Goal: Task Accomplishment & Management: Complete application form

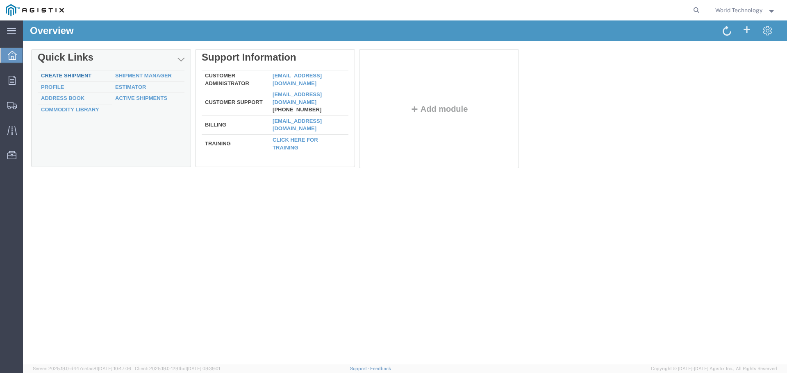
click at [83, 76] on link "Create Shipment" at bounding box center [66, 76] width 50 height 6
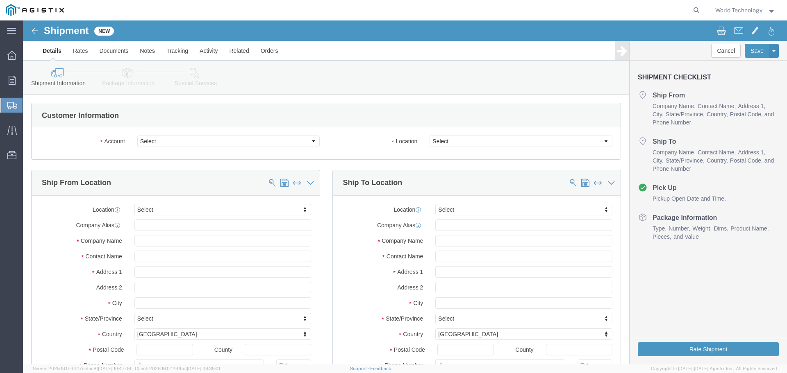
select select
click select "Select PG&E World Wide Technology Inc"
select select "9596"
click select "Select PG&E World Wide Technology Inc"
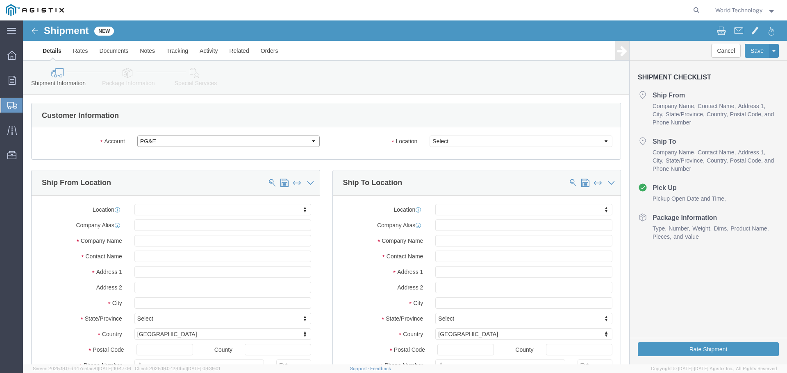
select select "PURCHORD"
select select
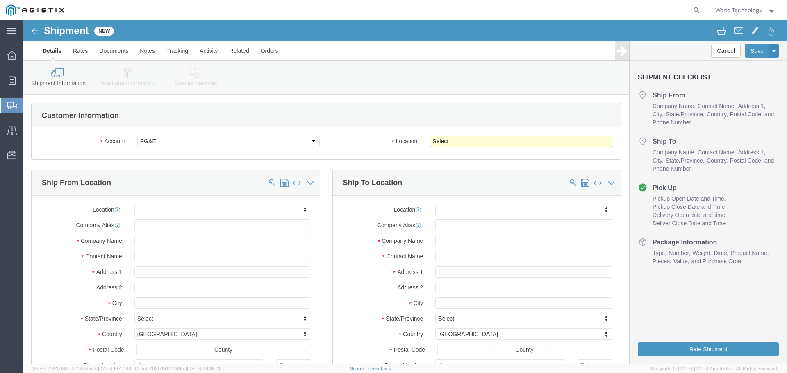
click select "Select All Others [GEOGRAPHIC_DATA] [GEOGRAPHIC_DATA] [GEOGRAPHIC_DATA] [GEOGRA…"
select select "23082"
click select "Select All Others [GEOGRAPHIC_DATA] [GEOGRAPHIC_DATA] [GEOGRAPHIC_DATA] [GEOGRA…"
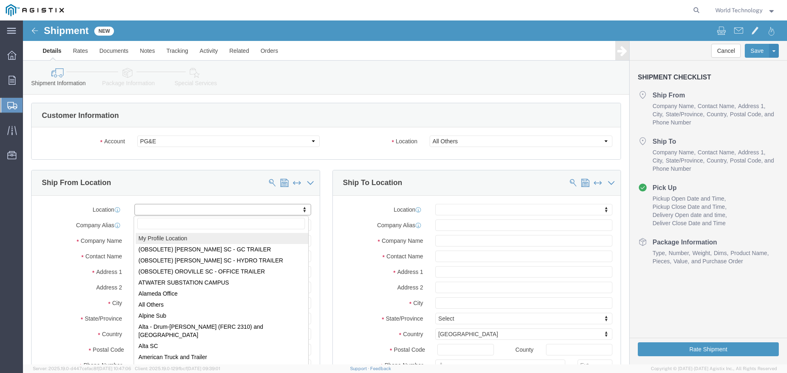
select select "MYPROFILE"
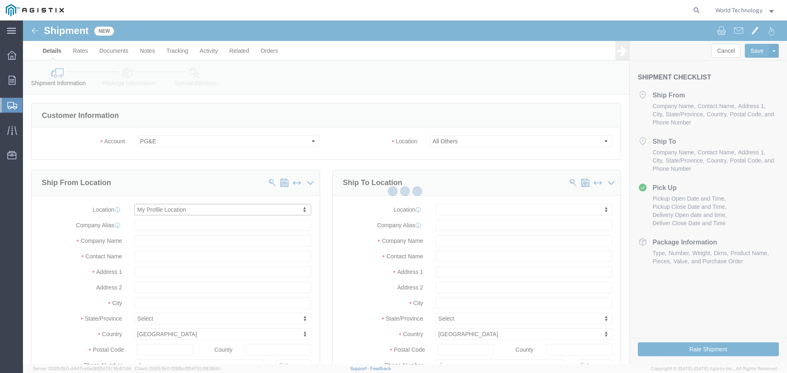
type input "World Wide Technology Inc"
type input "World Technology"
type input "[STREET_ADDRESS]"
type input "[GEOGRAPHIC_DATA]"
type input "62025"
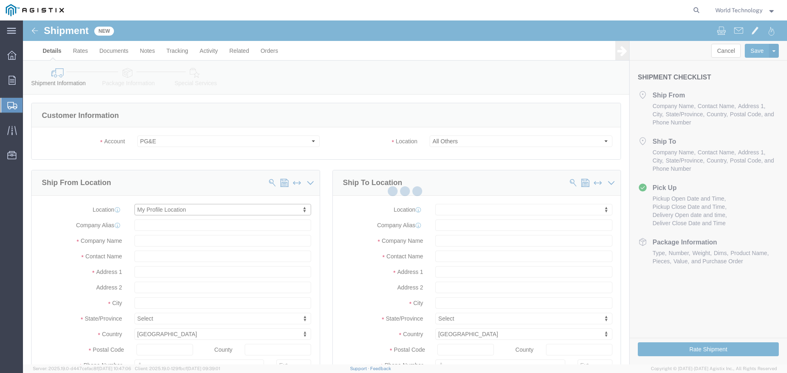
type input "3148240378"
type input "[EMAIL_ADDRESS][DOMAIN_NAME]"
checkbox input "true"
select select "IL"
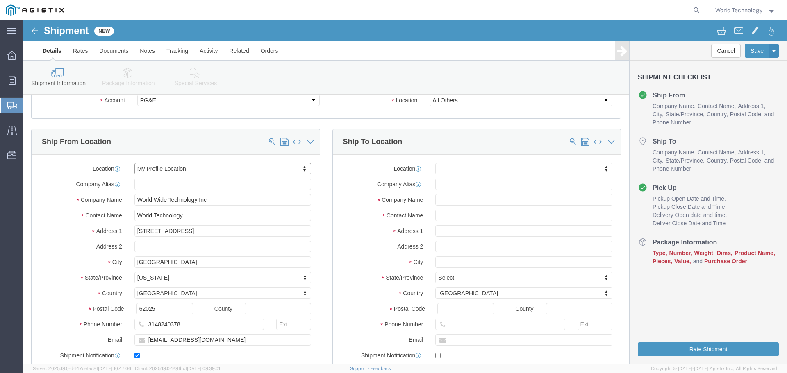
scroll to position [82, 0]
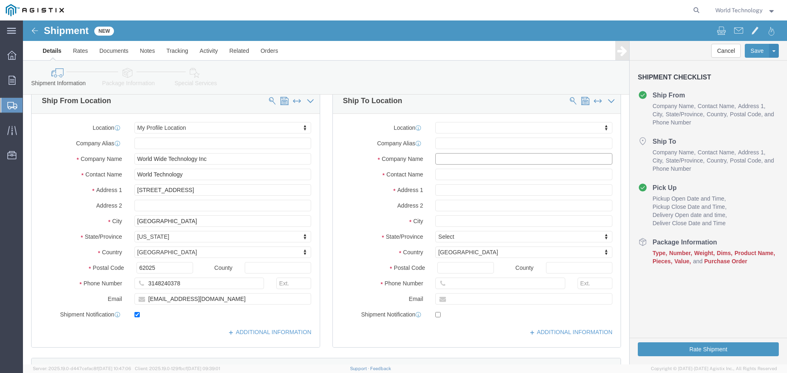
click input "text"
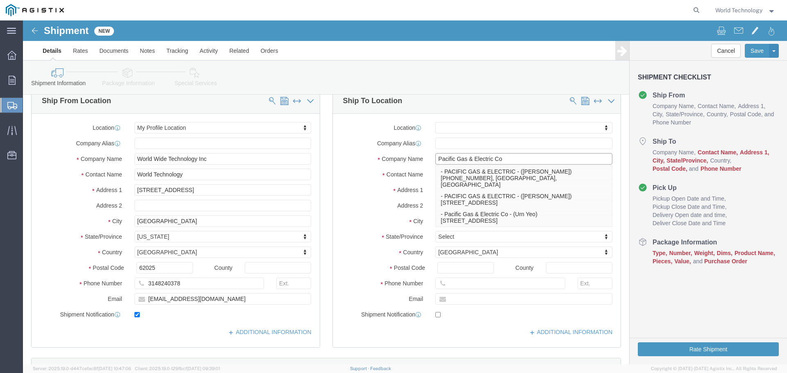
type input "Pacific Gas & Electric Co"
click label "Address 1"
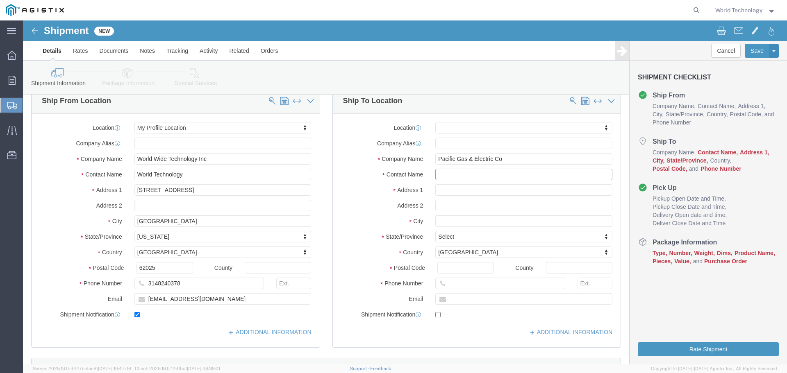
click input "text"
type input "[PERSON_NAME]"
type input "[STREET_ADDRESS]"
select select
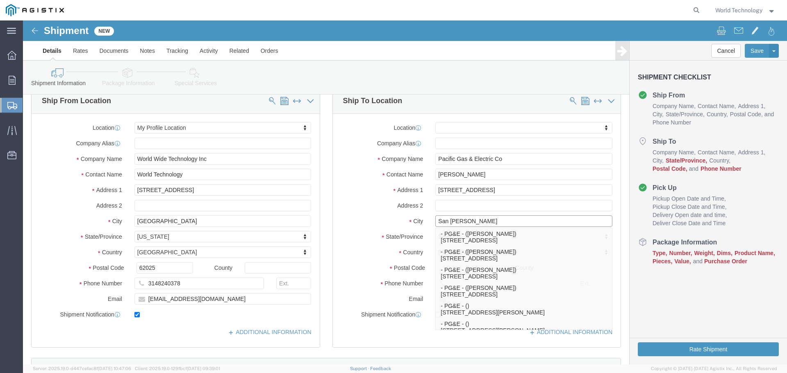
type input "San [PERSON_NAME]"
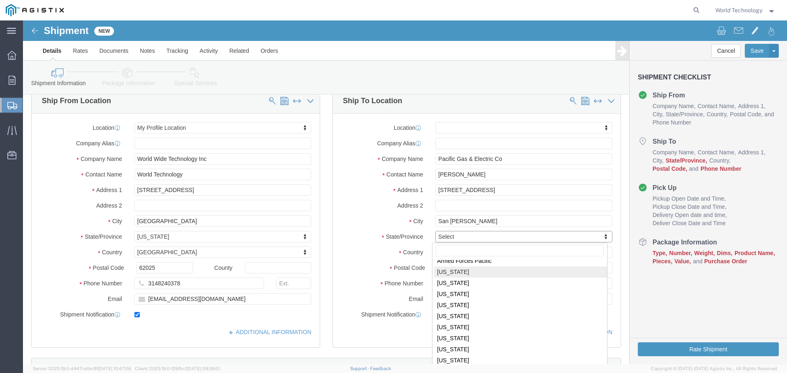
select select
select select "CA"
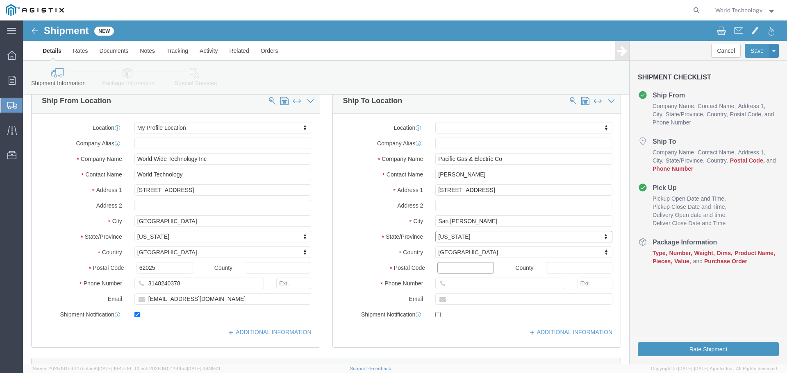
click input "Postal Code"
type input "94583"
select select
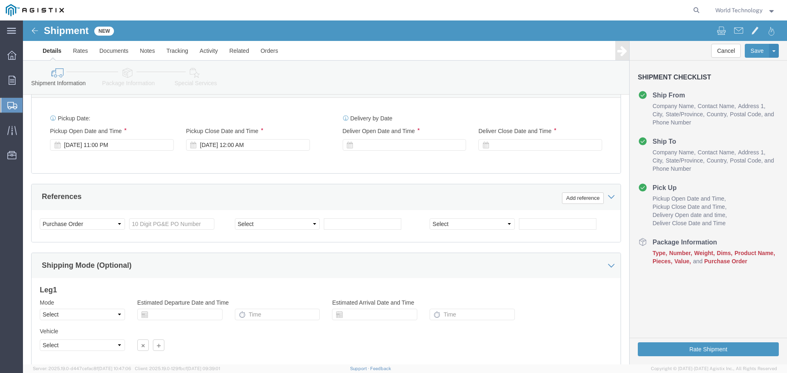
scroll to position [369, 0]
type input "4159735198"
click icon
click div "[DATE] 11:00 PM"
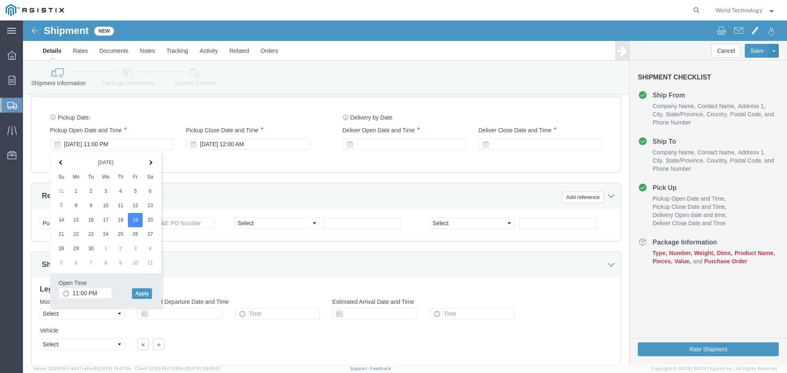
click icon
click input "11:00 PM"
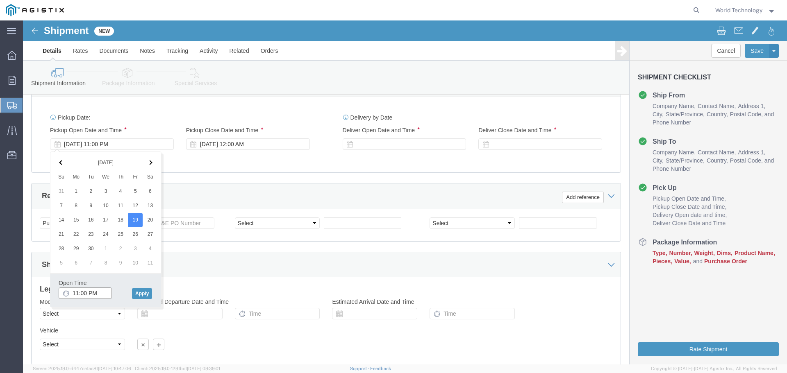
click input "11:00 PM"
drag, startPoint x: 77, startPoint y: 273, endPoint x: 34, endPoint y: 261, distance: 44.9
click div "Open Time 11:00 PM"
type input "8:00 AM"
click button "Apply"
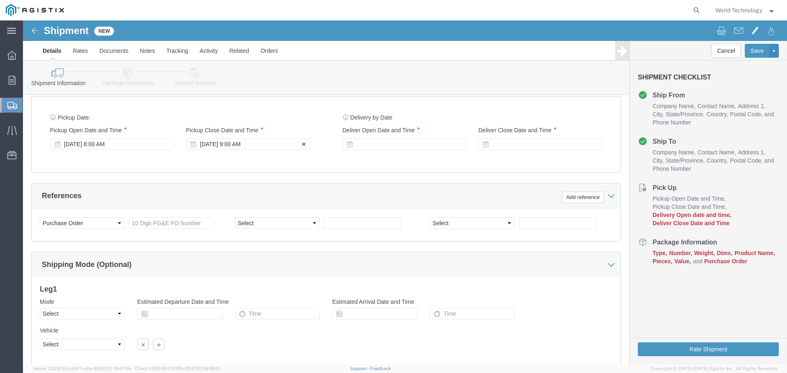
click div "[DATE] 9:00 AM"
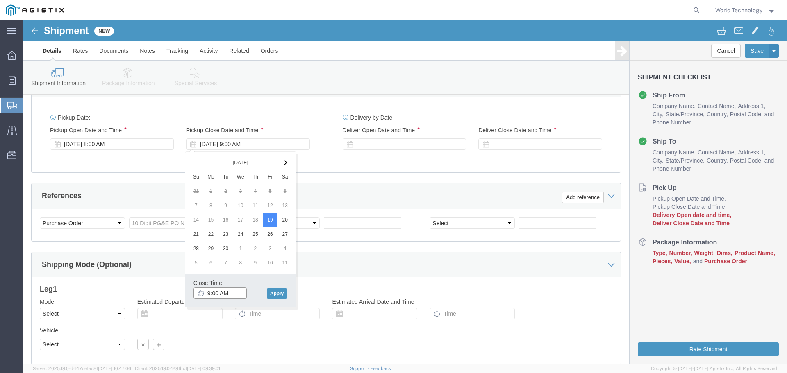
click input "9:00 AM"
drag, startPoint x: 211, startPoint y: 273, endPoint x: 172, endPoint y: 269, distance: 39.2
click input "9:00 AM"
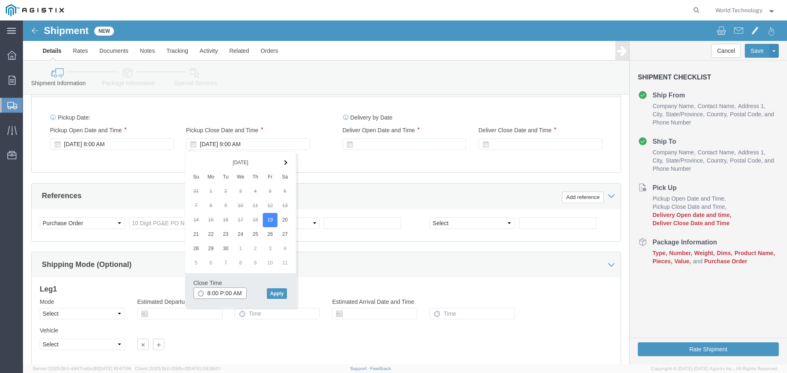
type input "8:00 PM:00 AM"
type input "8:00 PM"
click button "Apply"
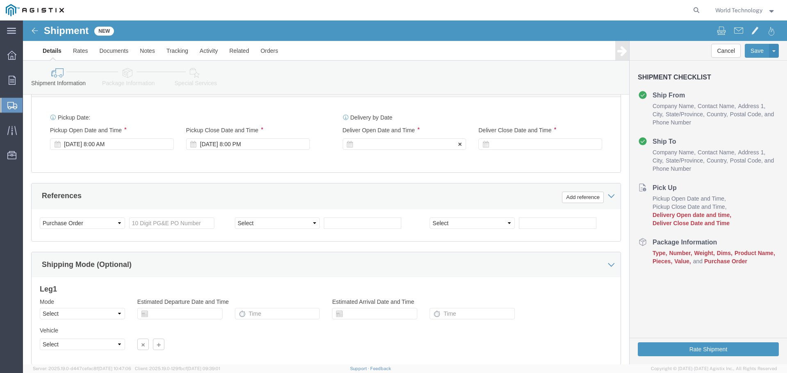
click div
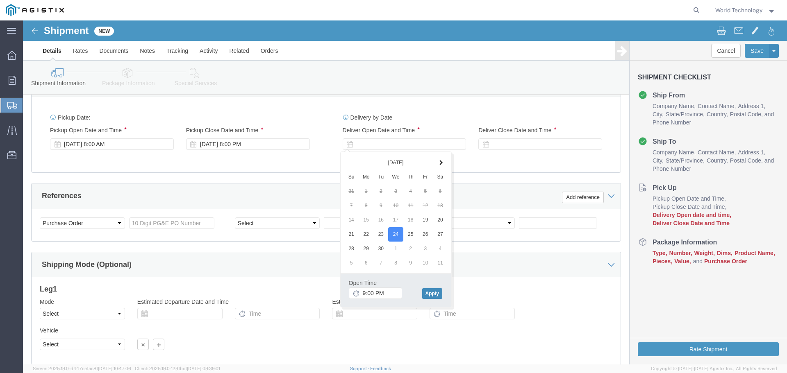
click button "Apply"
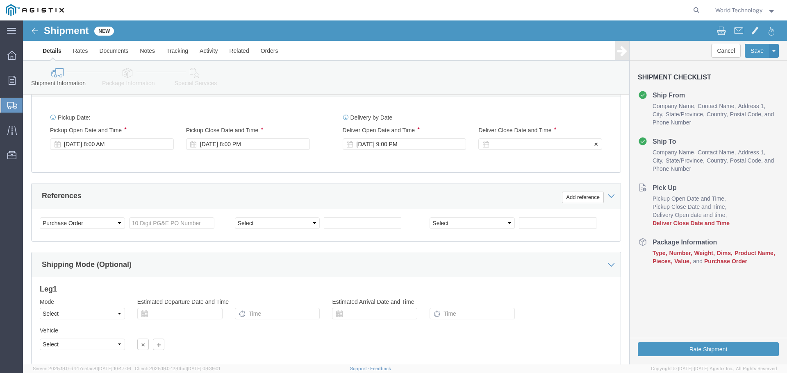
click div
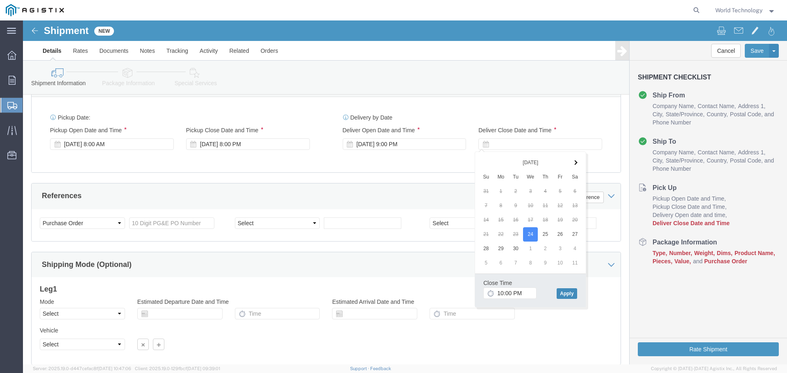
click button "Apply"
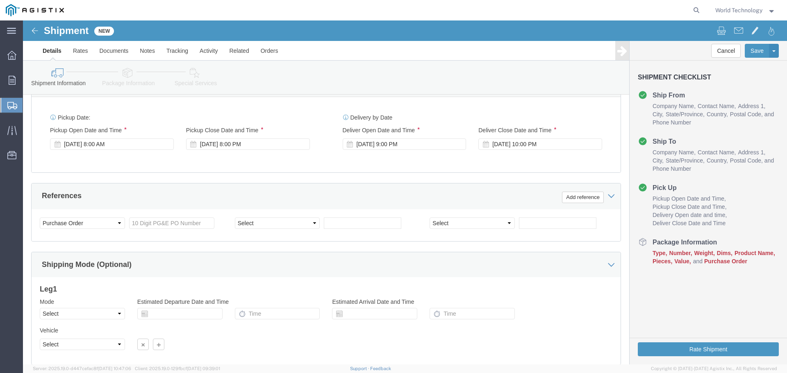
click div "Shipping Mode (Optional)"
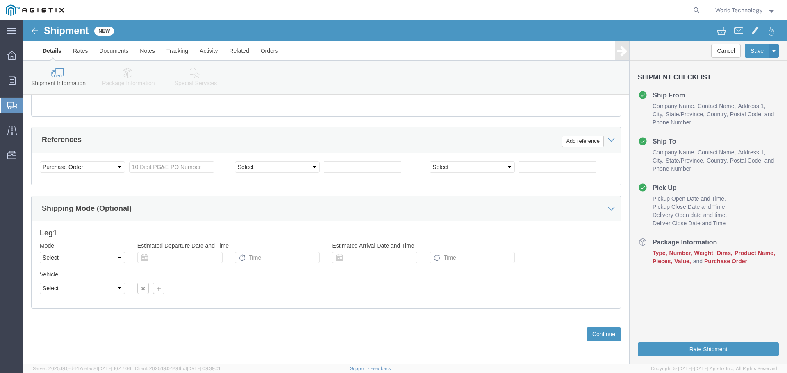
scroll to position [427, 0]
click input "text"
type input "2701125558"
click select "Select Account Type Activity ID Airline Appointment Number ASN Batch Request # …"
select select "DELNUM"
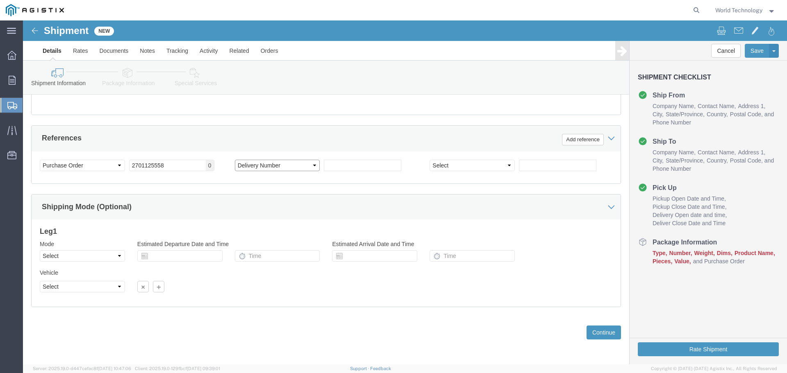
click select "Select Account Type Activity ID Airline Appointment Number ASN Batch Request # …"
click input "text"
type input "1602259389"
click select "Select Account Type Activity ID Airline Appointment Number ASN Batch Request # …"
select select "SALEORDR"
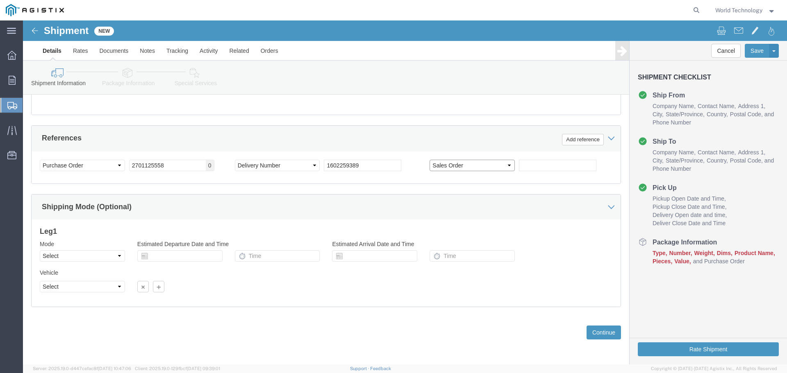
click select "Select Account Type Activity ID Airline Appointment Number ASN Batch Request # …"
click input "text"
type input "12378859"
click div "Shipping Mode (Optional)"
click button "Continue"
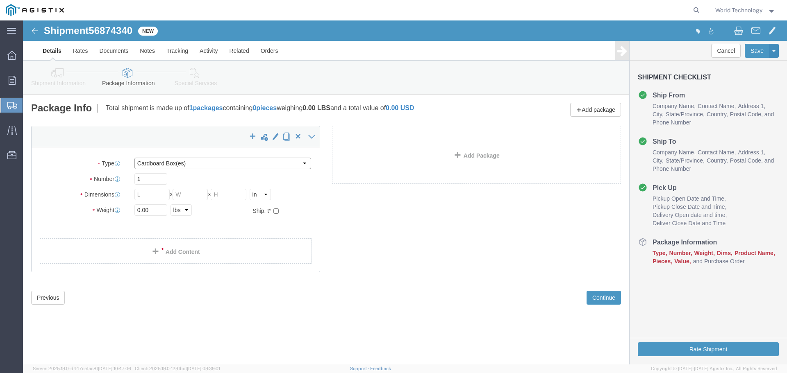
click select "Select Bulk Bundle(s) Cardboard Box(es) Carton(s) Crate(s) Drum(s) (Fiberboard)…"
select select "PSNS"
click select "Select Bulk Bundle(s) Cardboard Box(es) Carton(s) Crate(s) Drum(s) (Fiberboard)…"
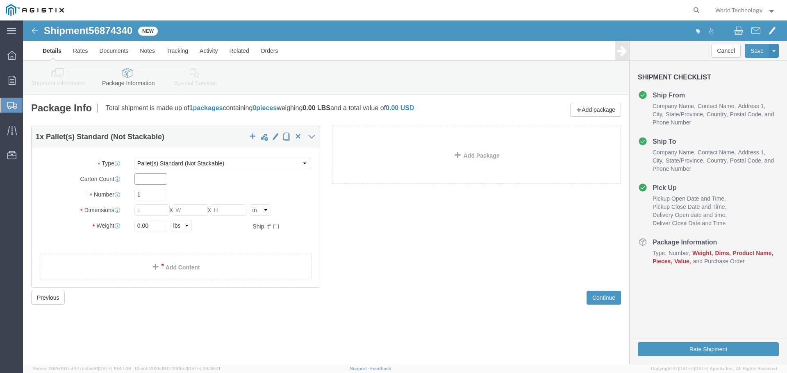
click input "text"
type input "6"
type input "48"
type input "40"
type input "36"
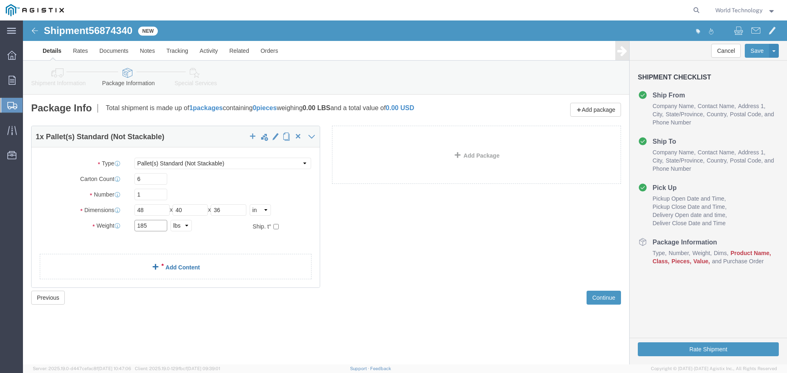
type input "185"
click link "Add Content"
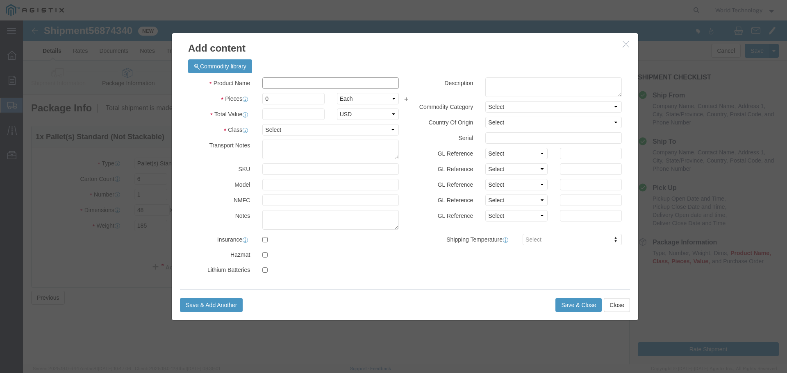
click input "text"
type input "Computer Equipment"
click input "0"
type input "6"
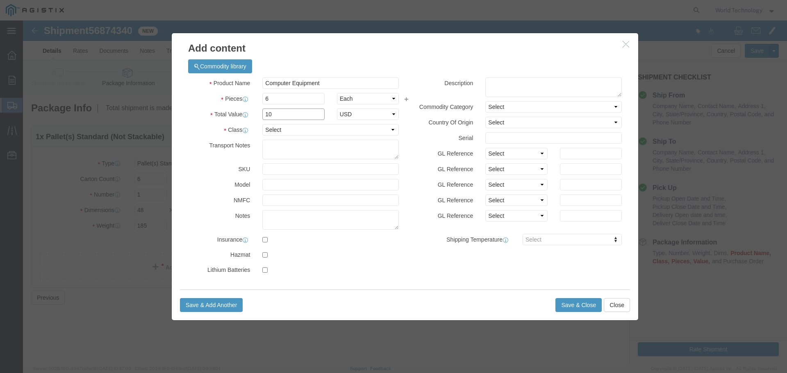
type input "10,000"
select select "USD"
click select "Select 50 55 60 65 70 85 92.5 100 125 175 250 300 400"
select select "92.5"
click select "Select 50 55 60 65 70 85 92.5 100 125 175 250 300 400"
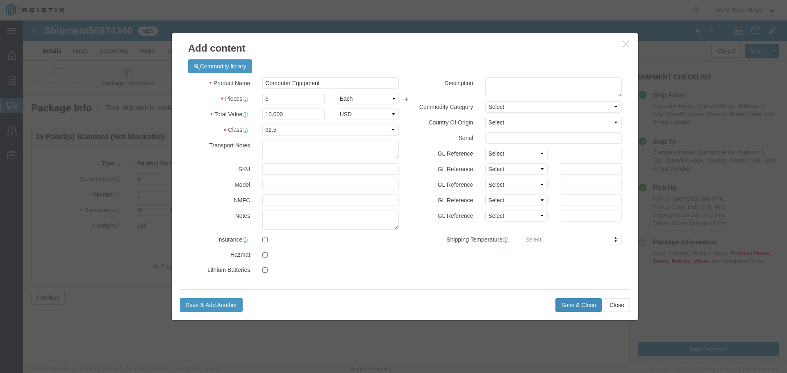
click button "Save & Close"
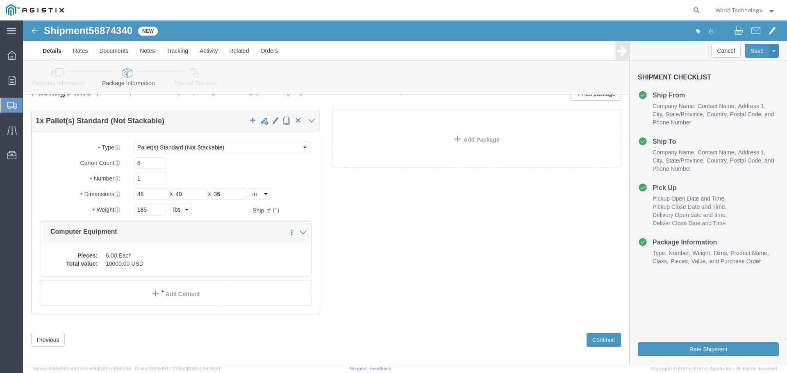
scroll to position [23, 0]
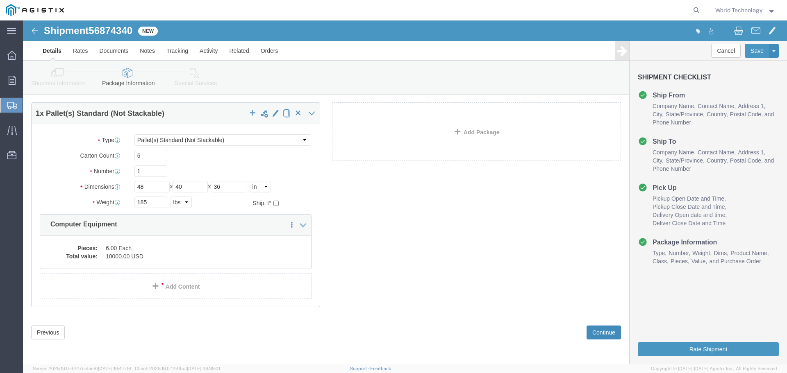
click button "Continue"
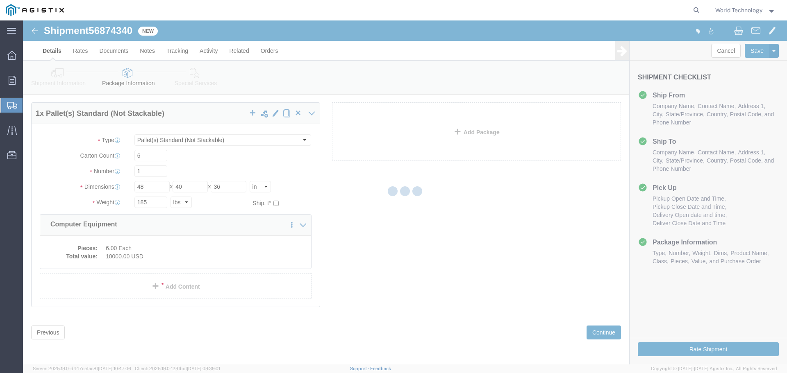
select select
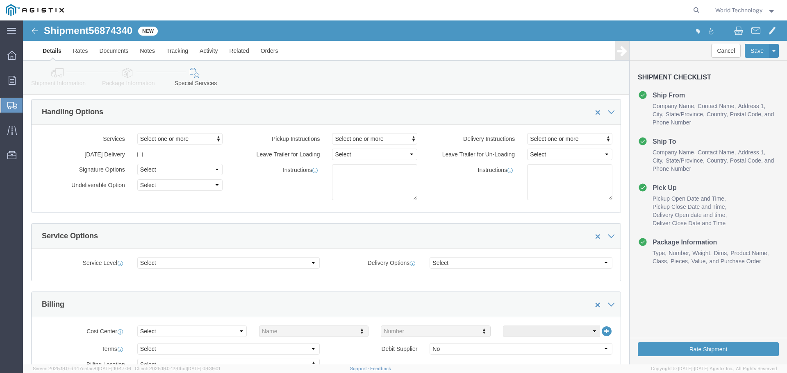
scroll to position [130, 0]
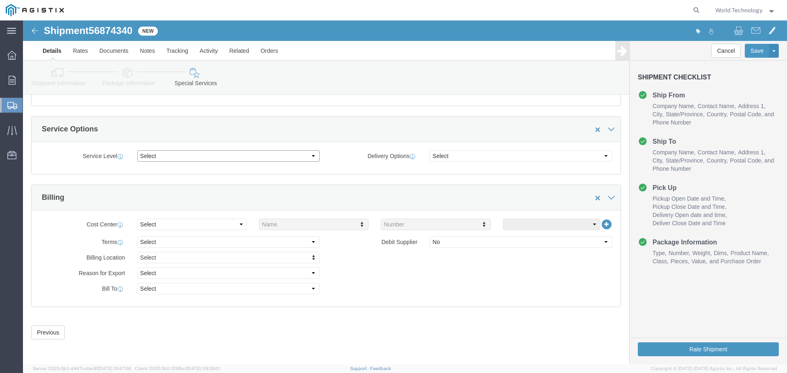
click select "Select 1 Day 2 Day 3-5 Day Economy 5+ Day"
select select "3-5 Day Economy"
click select "Select 1 Day 2 Day 3-5 Day Economy 5+ Day"
click select "Select ATA DTA DTD"
click button "Rate Shipment"
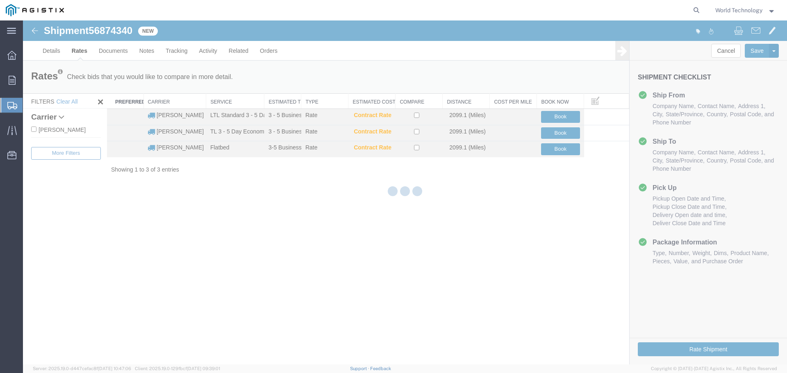
scroll to position [0, 0]
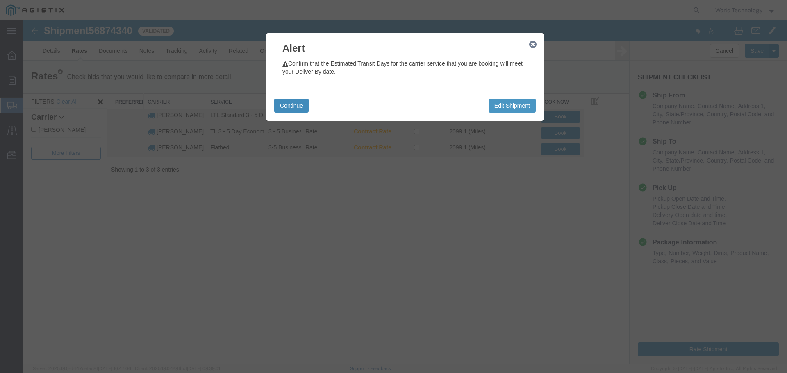
click at [303, 108] on button "Continue" at bounding box center [291, 106] width 34 height 14
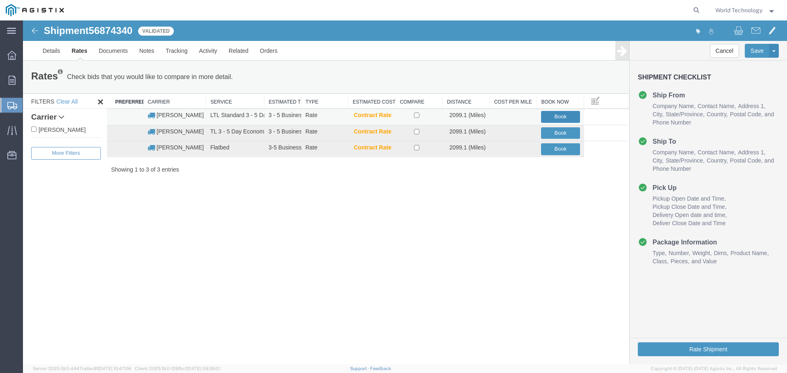
click at [551, 114] on button "Book" at bounding box center [560, 117] width 39 height 12
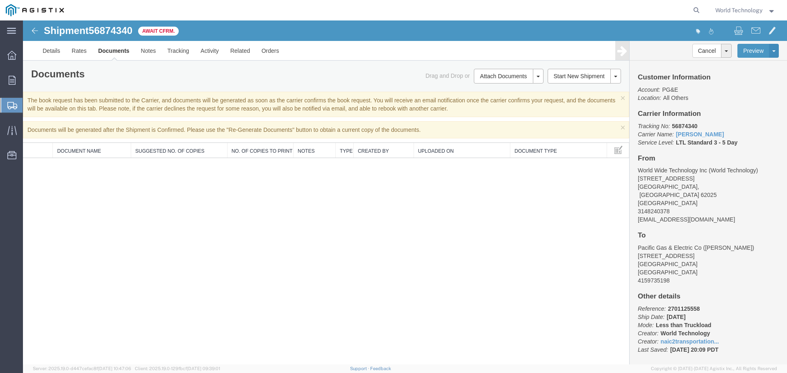
scroll to position [2, 0]
